Goal: Find specific page/section: Locate a particular part of the current website

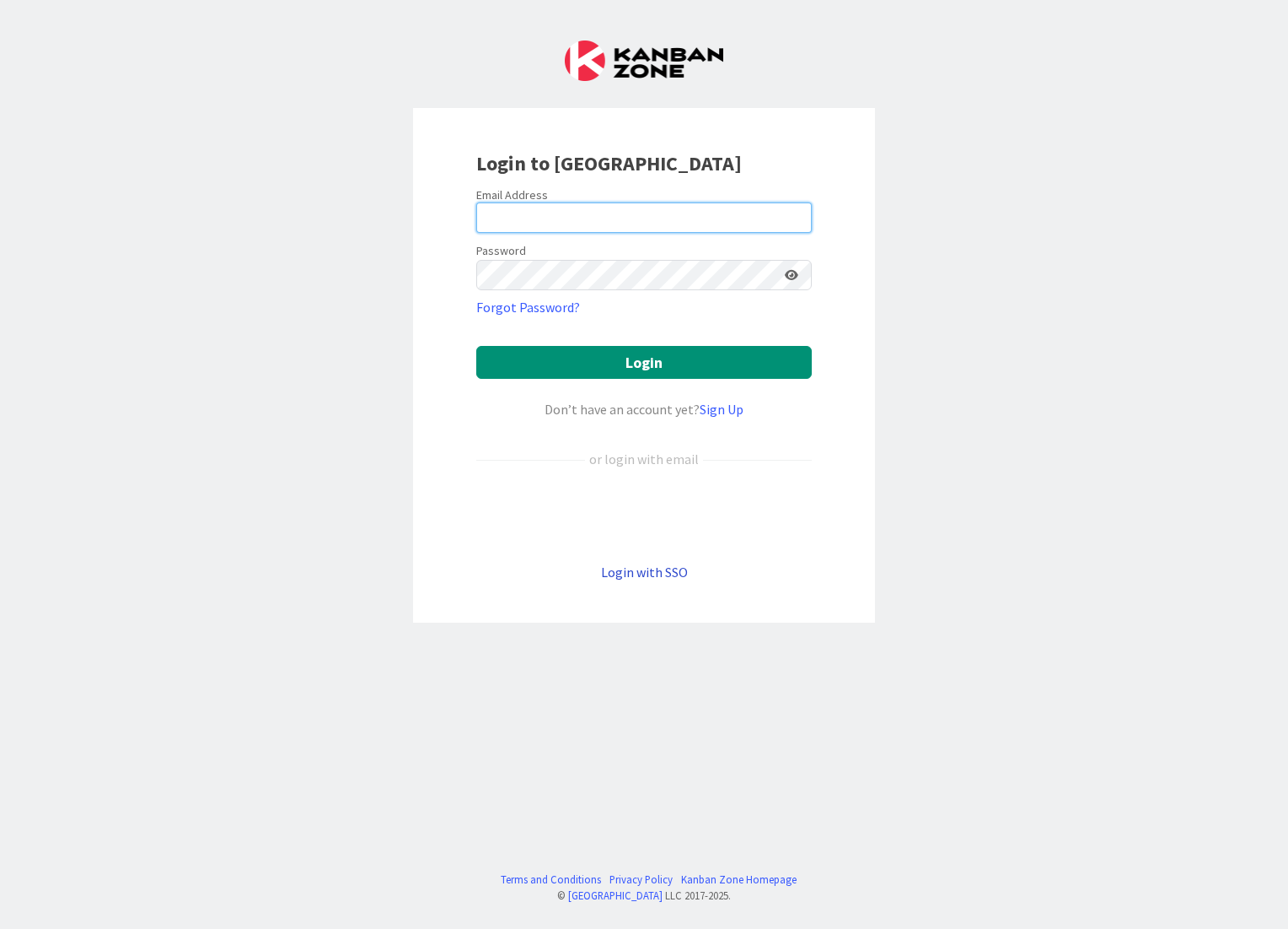
type input "[EMAIL_ADDRESS][DOMAIN_NAME]"
click at [642, 572] on link "Login with SSO" at bounding box center [644, 573] width 87 height 17
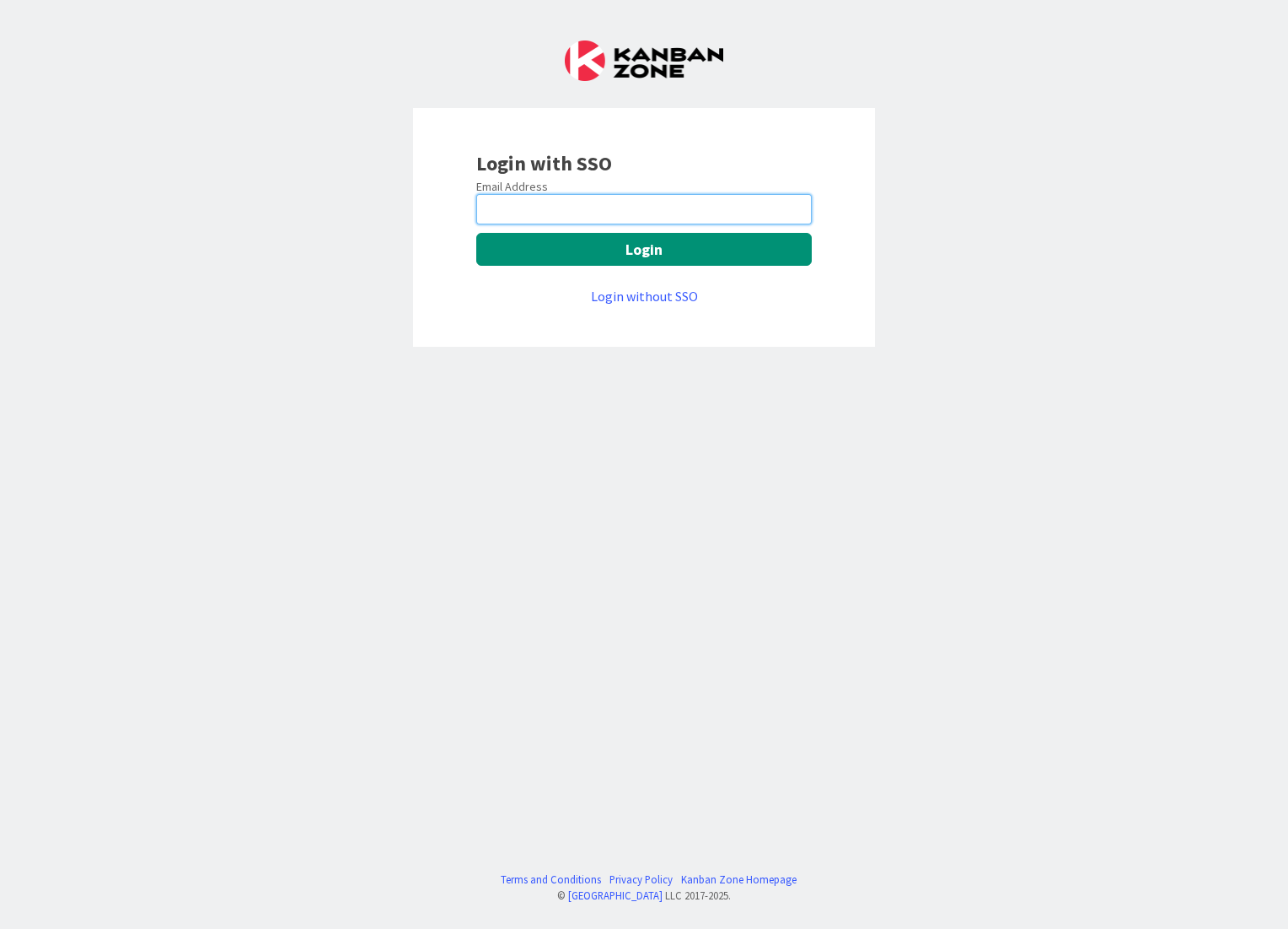
click at [540, 202] on input "email" at bounding box center [644, 209] width 335 height 31
type input "[EMAIL_ADDRESS][DOMAIN_NAME]"
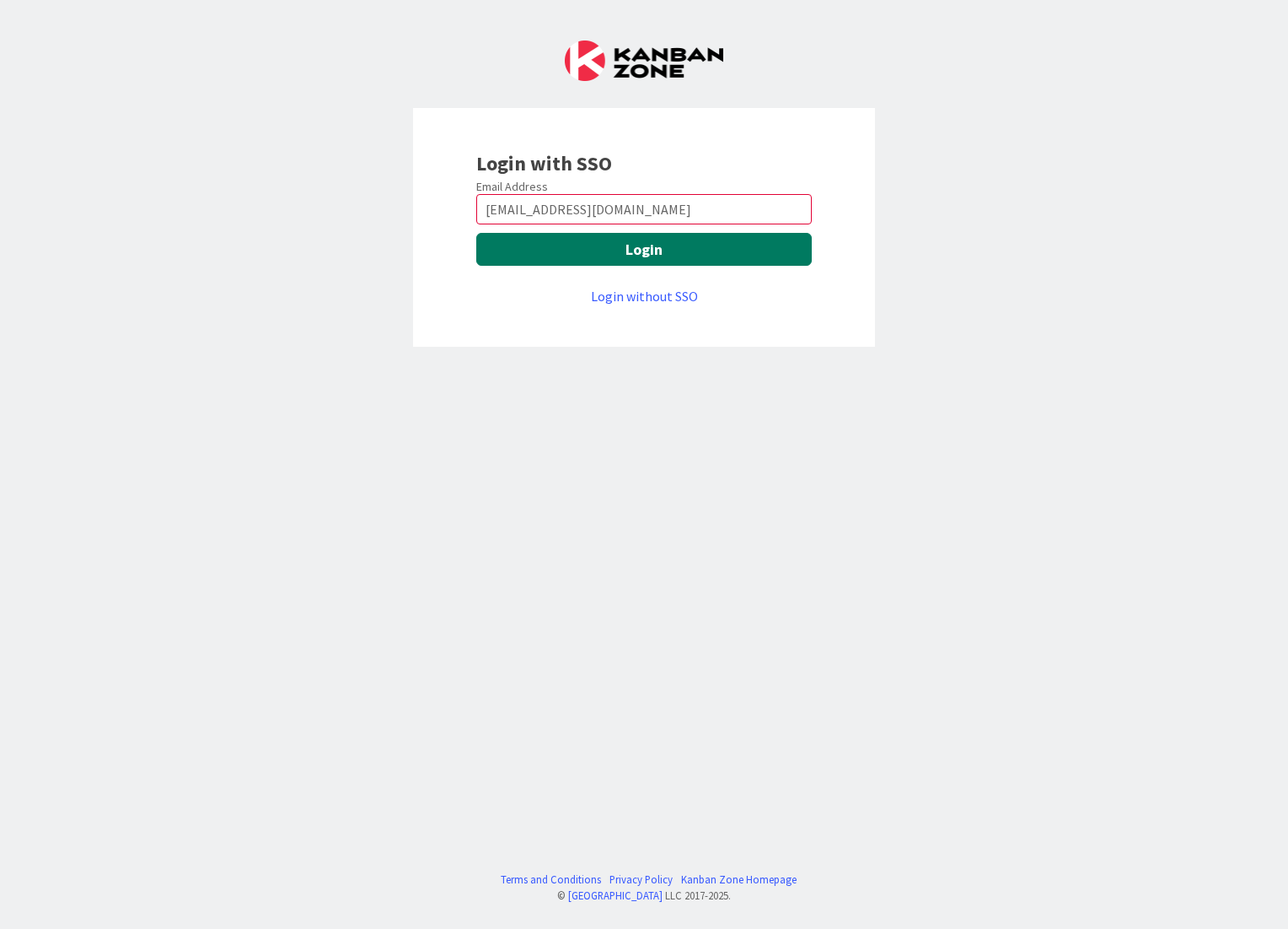
click at [510, 239] on button "Login" at bounding box center [644, 249] width 335 height 32
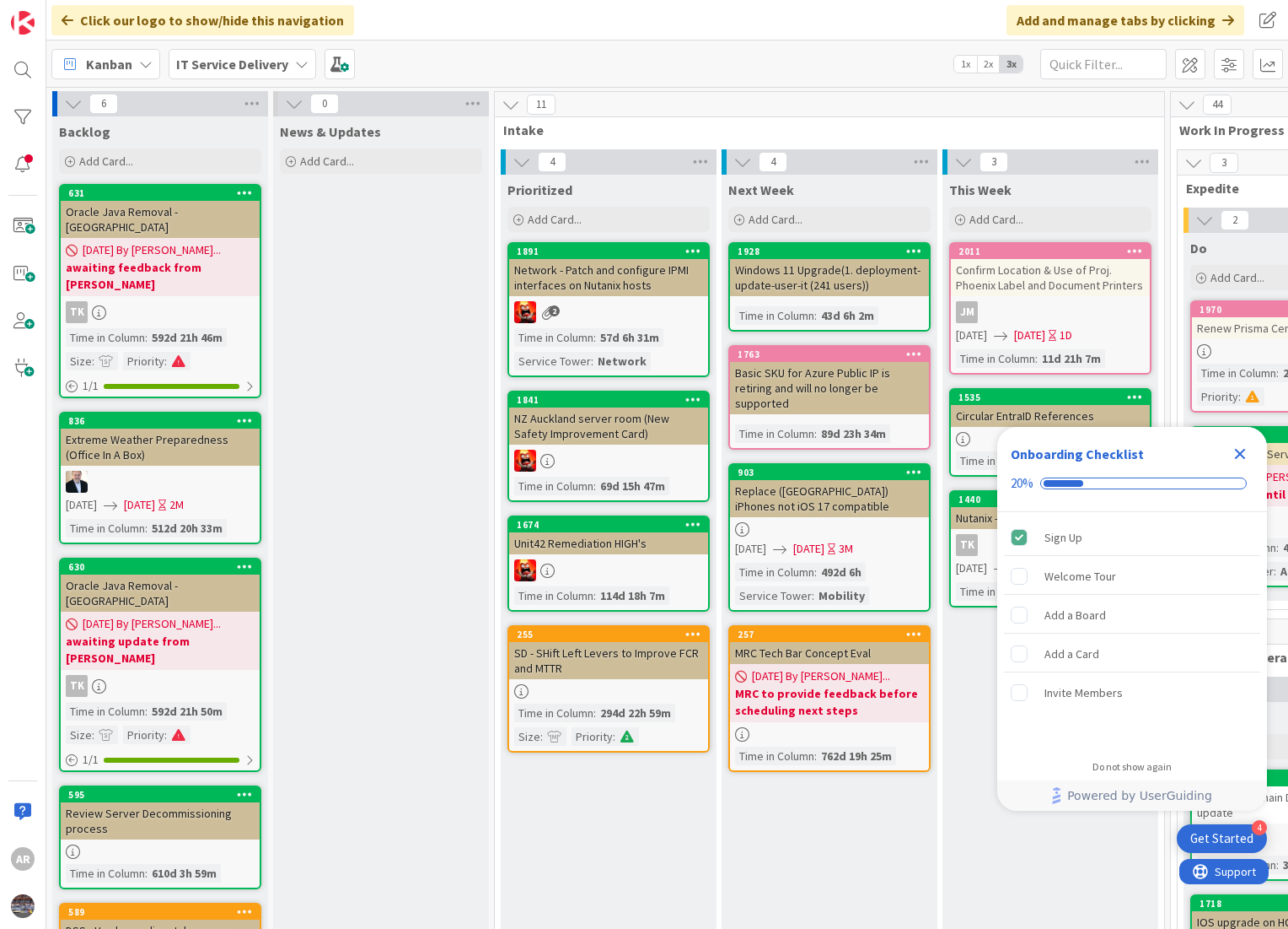
click at [1236, 452] on icon "Close Checklist" at bounding box center [1240, 453] width 20 height 20
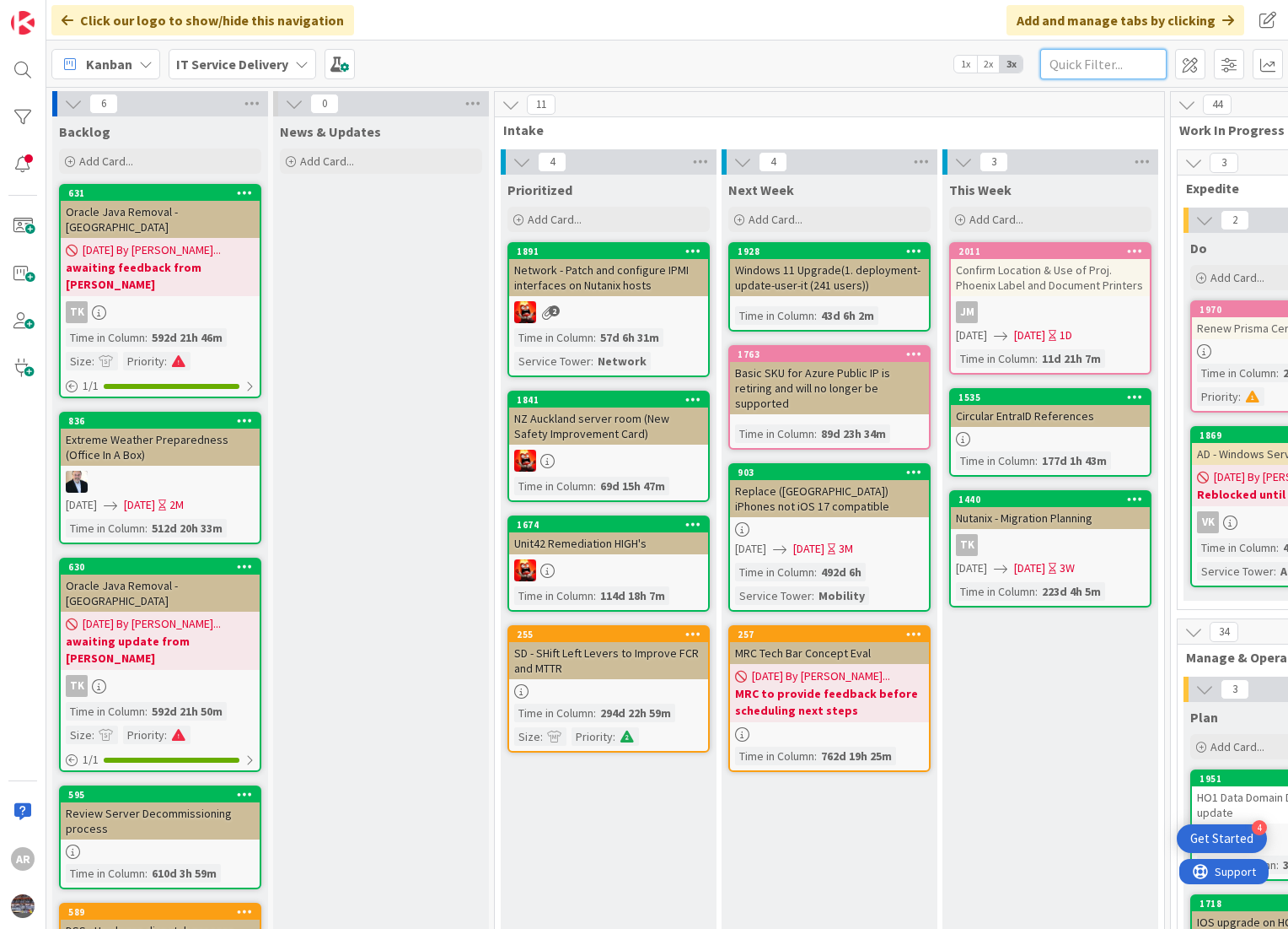
click at [1078, 62] on input "text" at bounding box center [1104, 64] width 126 height 31
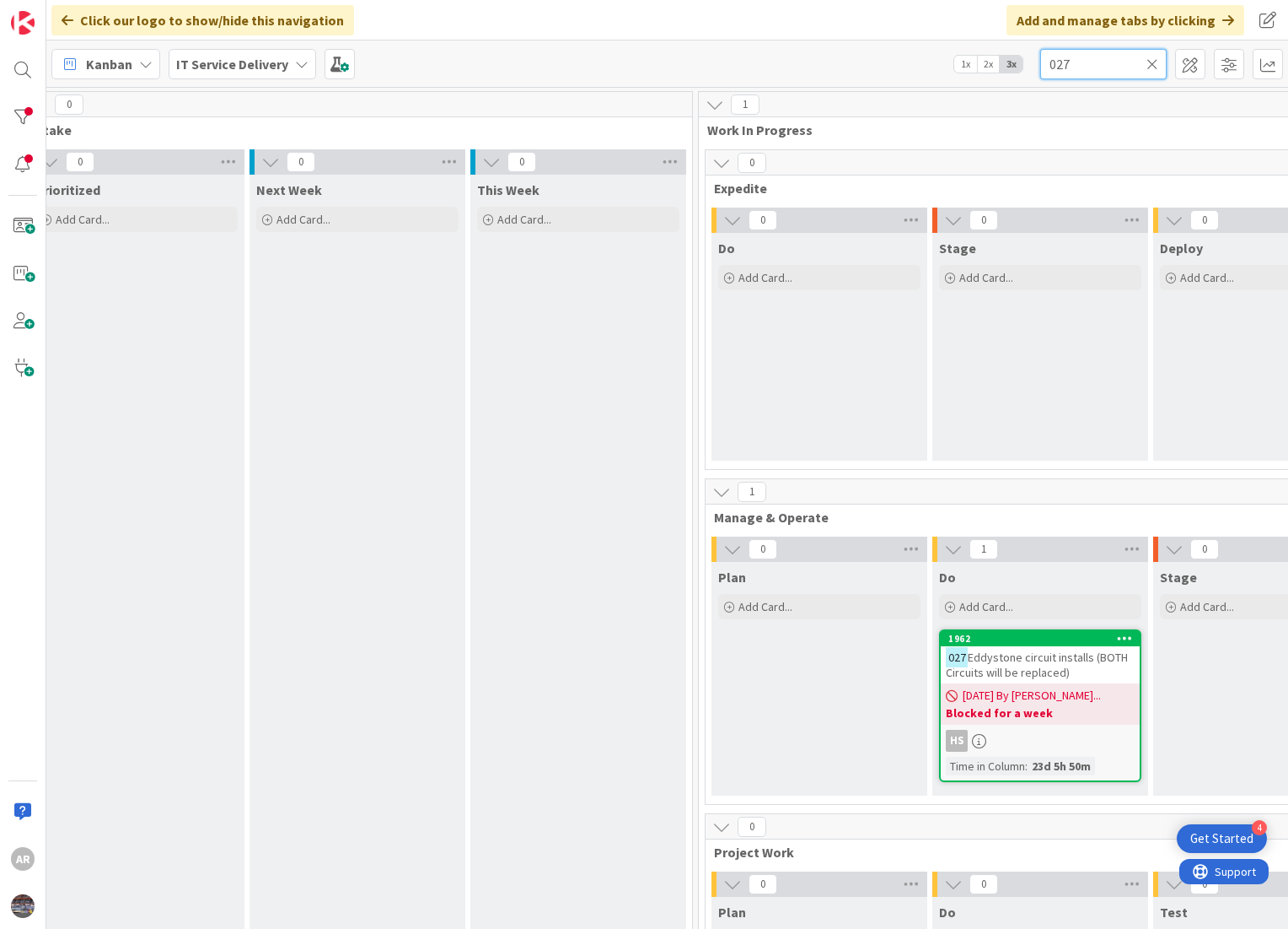
scroll to position [0, 479]
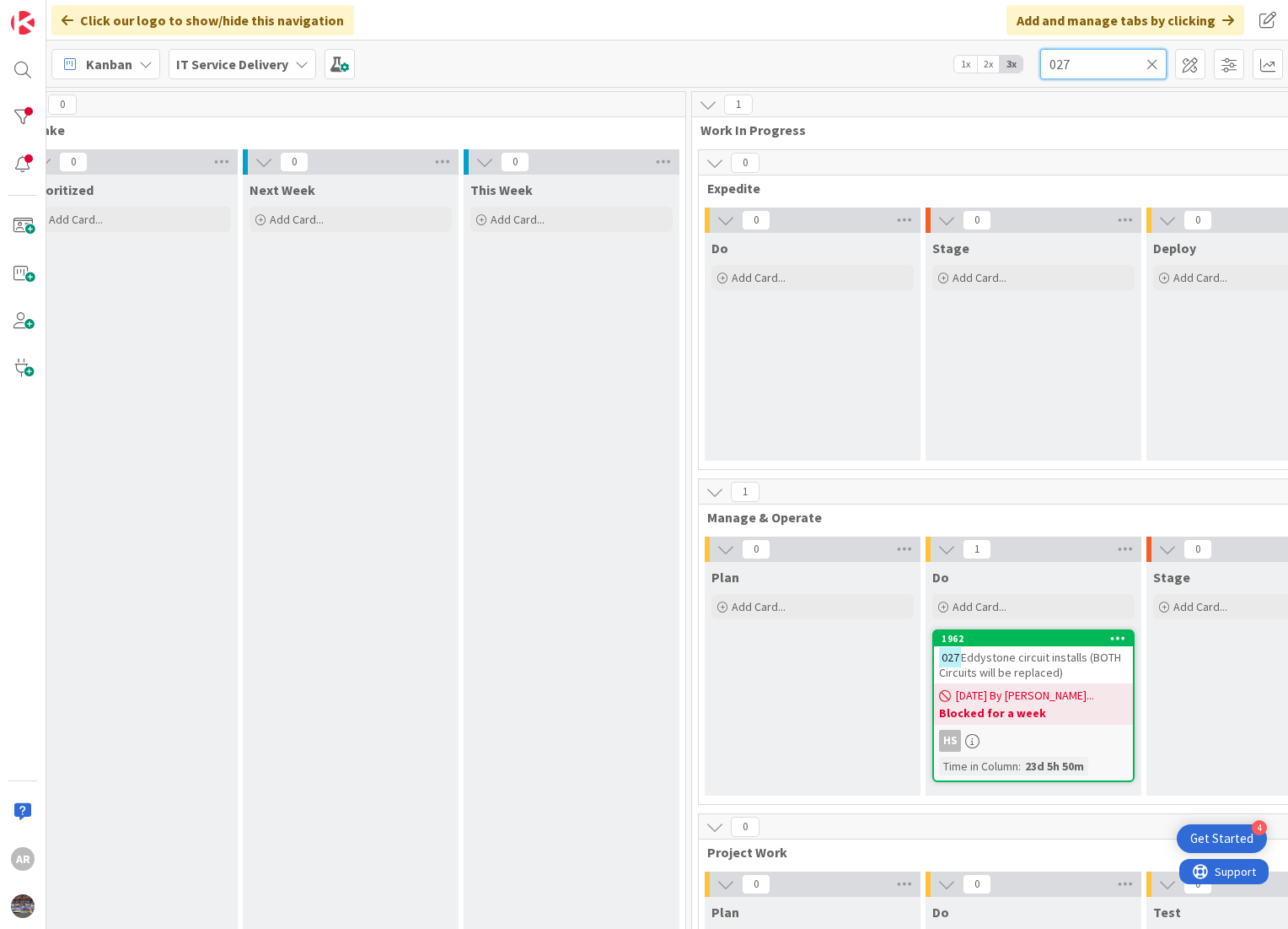
type input "027"
click at [979, 661] on span "Eddystone circuit installs (BOTH Circuits will be replaced)" at bounding box center [1030, 665] width 182 height 31
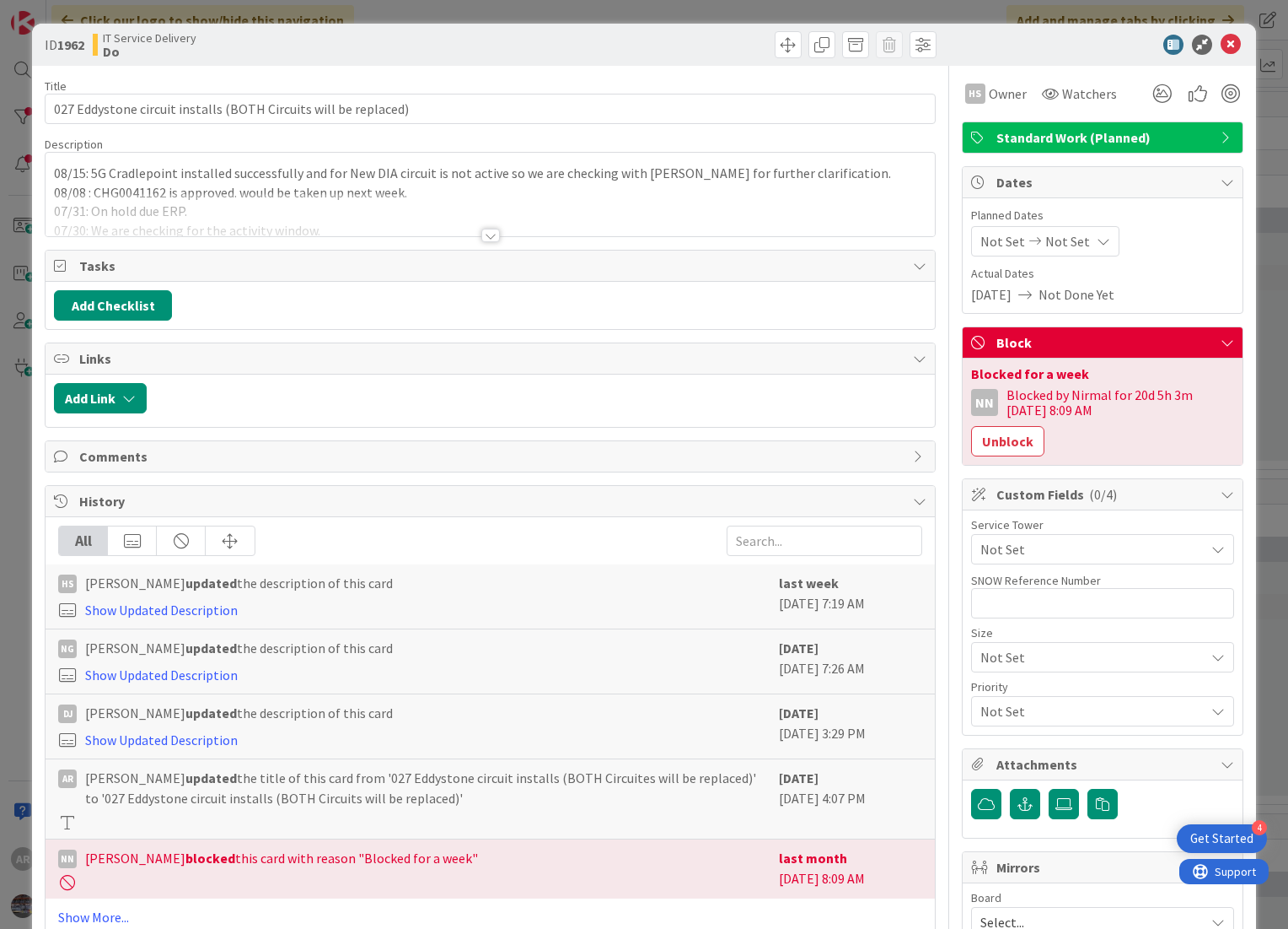
click at [482, 228] on div at bounding box center [490, 235] width 18 height 13
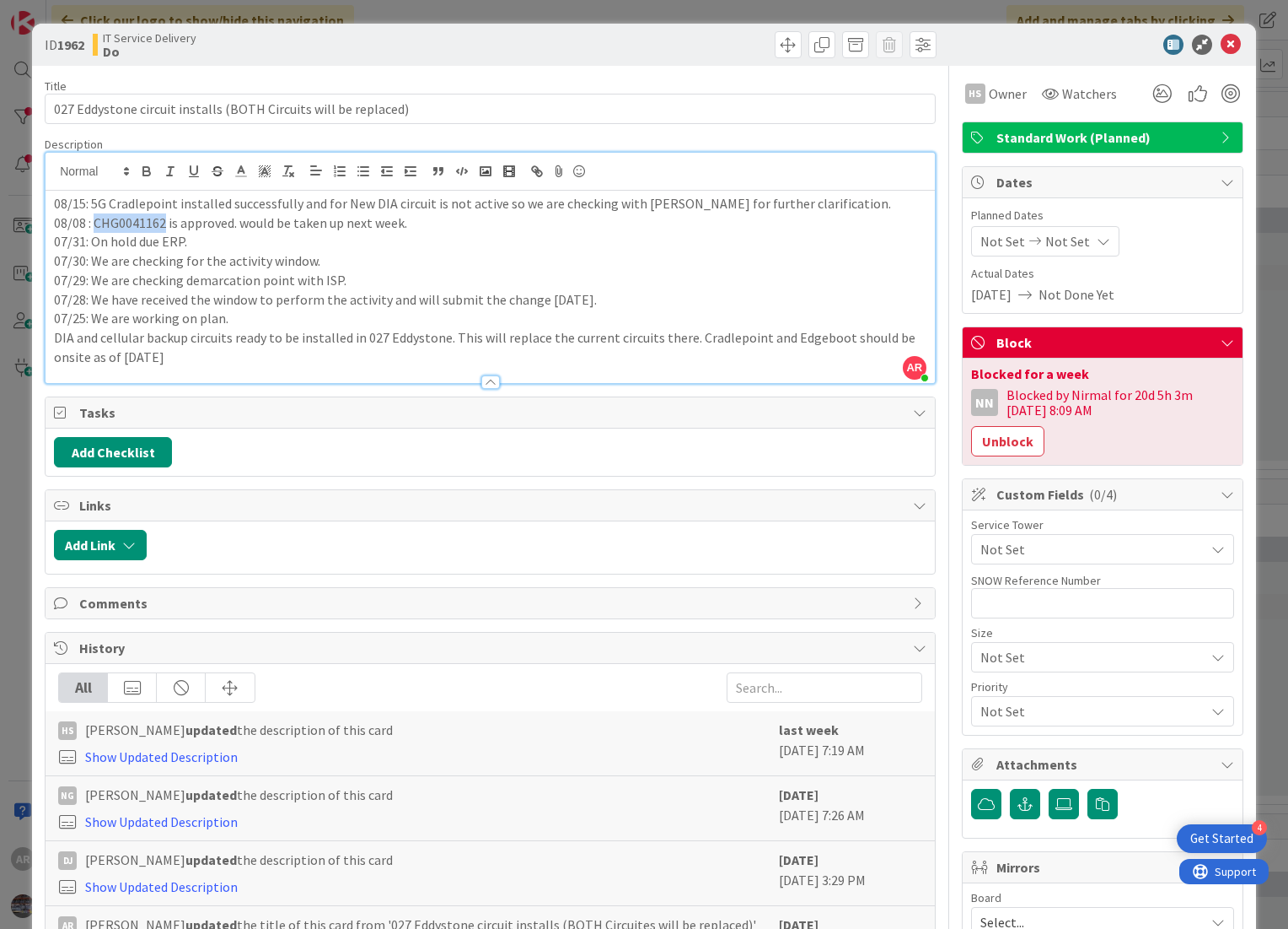
drag, startPoint x: 97, startPoint y: 217, endPoint x: 162, endPoint y: 225, distance: 65.5
click at [162, 225] on p "08/08 : CHG0041162 is approved. would be taken up next week." at bounding box center [489, 223] width 872 height 19
copy p "CHG0041162"
